Goal: Feedback & Contribution: Leave review/rating

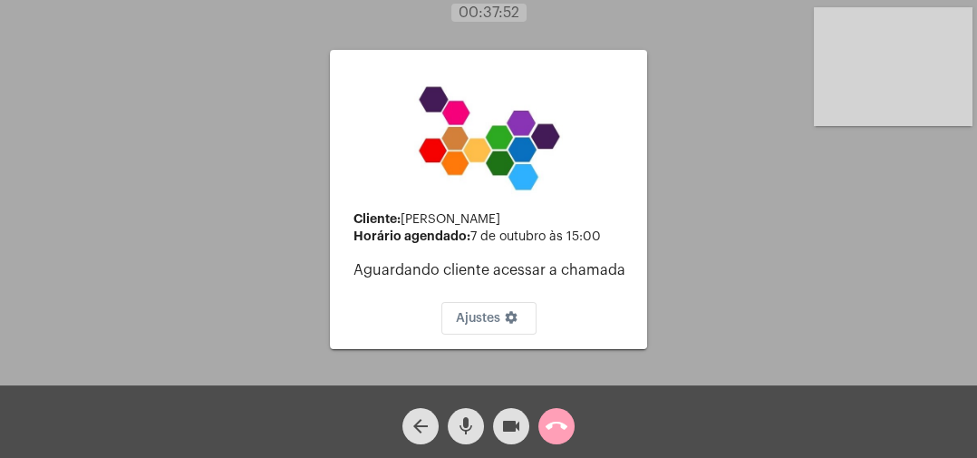
click at [555, 426] on mat-icon "call_end" at bounding box center [557, 426] width 22 height 22
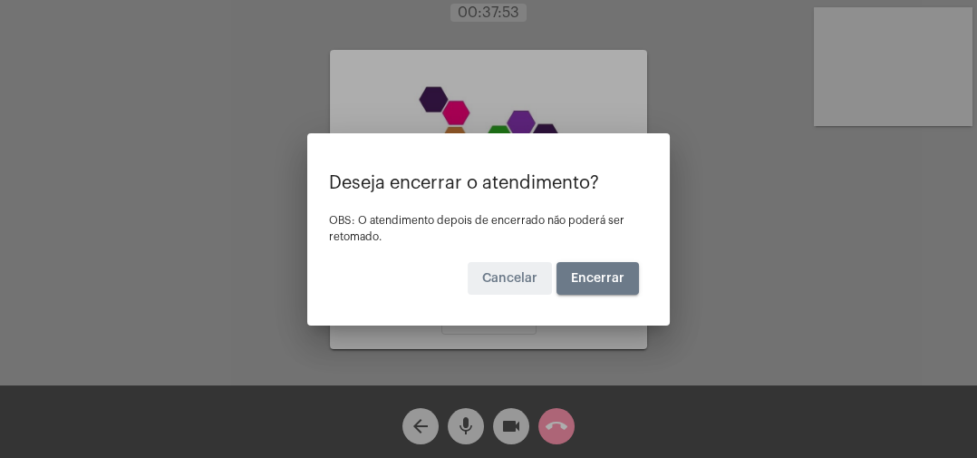
click at [598, 285] on button "Encerrar" at bounding box center [597, 278] width 82 height 33
click at [609, 283] on span "Encerrar" at bounding box center [597, 278] width 53 height 13
click at [599, 276] on span "Encerrar" at bounding box center [597, 278] width 53 height 13
click at [748, 343] on div at bounding box center [488, 229] width 977 height 458
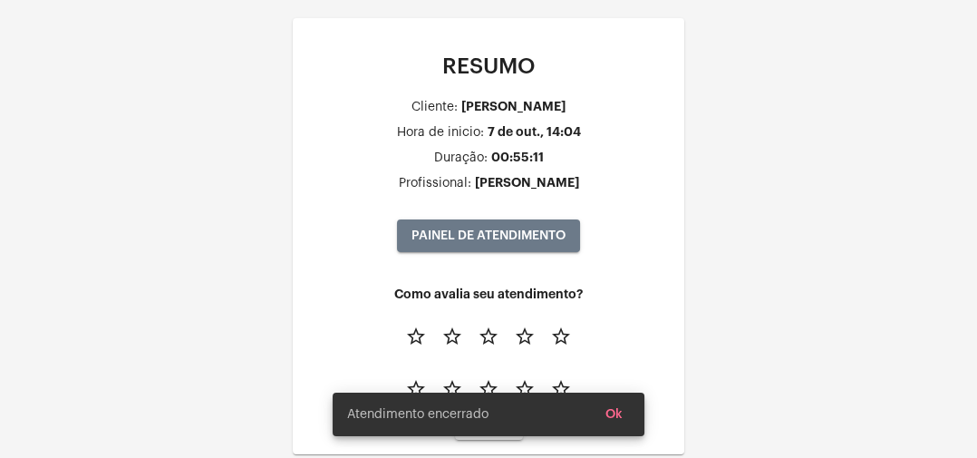
click at [557, 333] on mat-icon "star_border" at bounding box center [561, 336] width 22 height 22
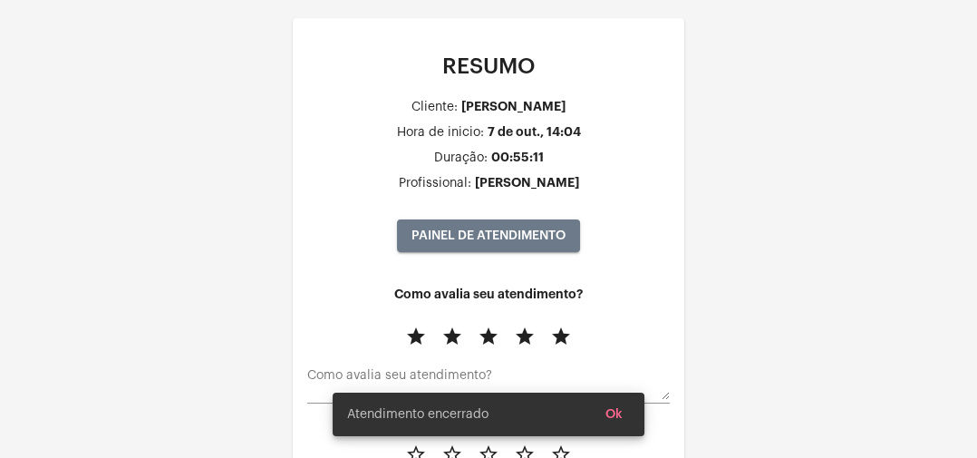
click at [558, 455] on div "Atendimento encerrado Ok" at bounding box center [488, 414] width 355 height 87
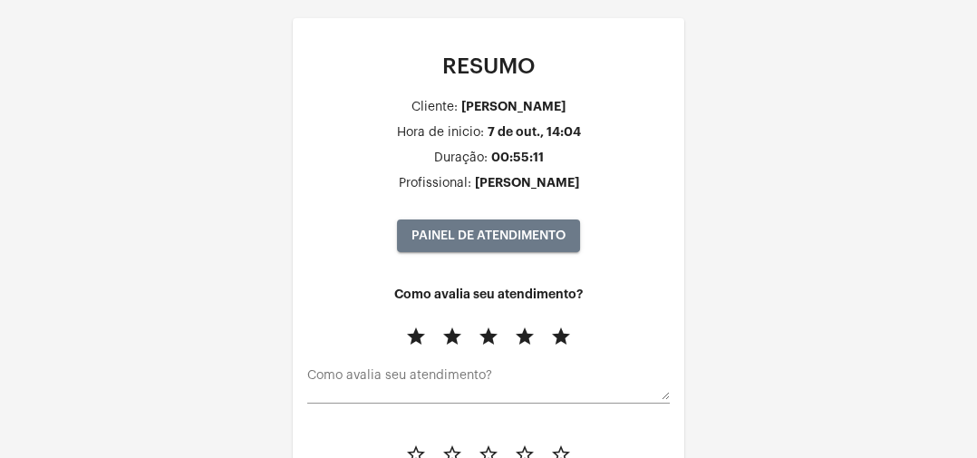
click at [558, 451] on mat-icon "star_border" at bounding box center [561, 454] width 22 height 22
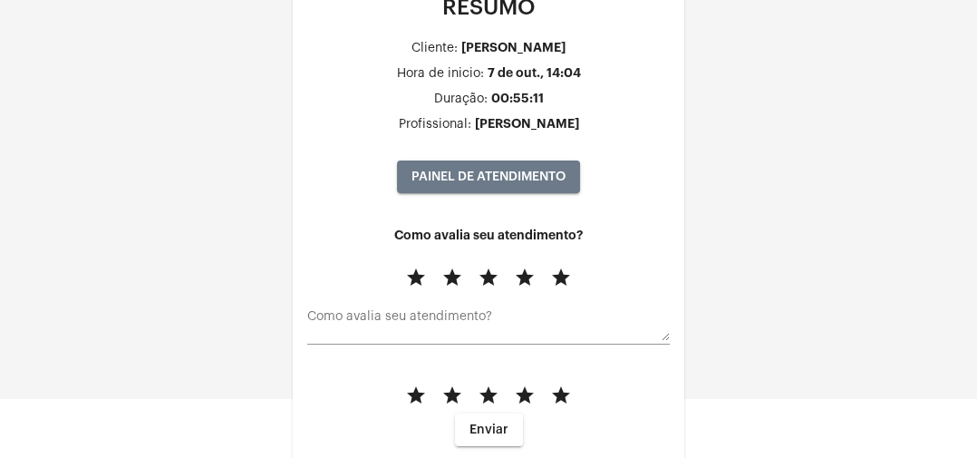
scroll to position [115, 0]
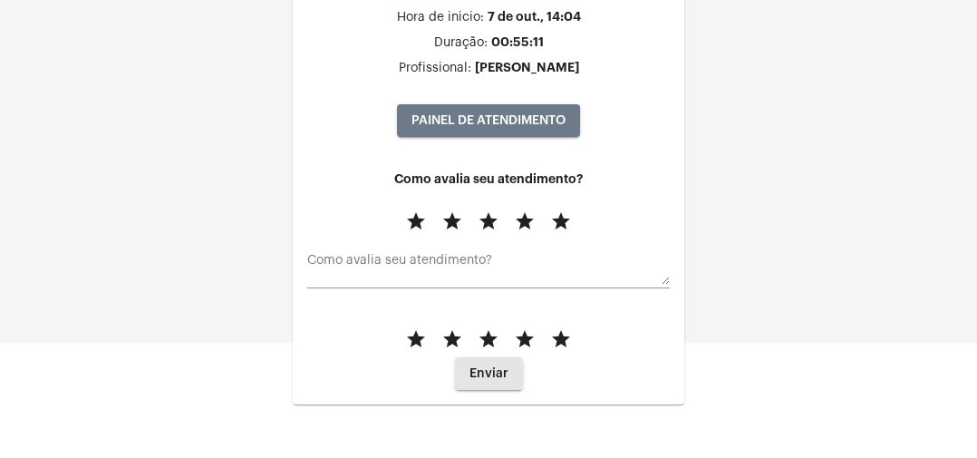
click at [471, 383] on button "Enviar" at bounding box center [489, 373] width 68 height 33
